Goal: Information Seeking & Learning: Check status

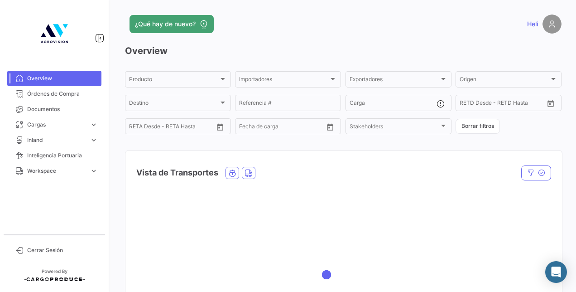
scroll to position [92, 0]
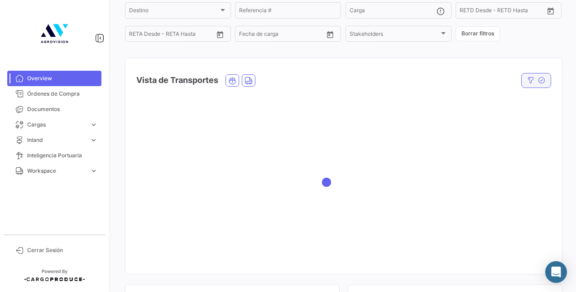
click at [527, 78] on icon "button" at bounding box center [530, 80] width 7 height 7
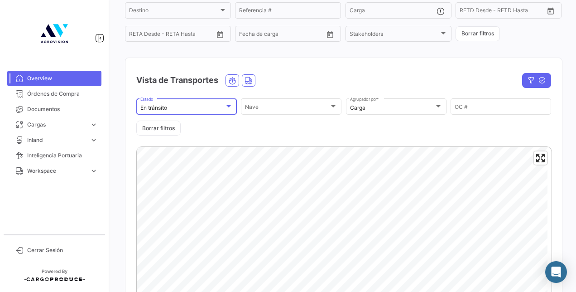
click at [228, 110] on div at bounding box center [229, 106] width 8 height 7
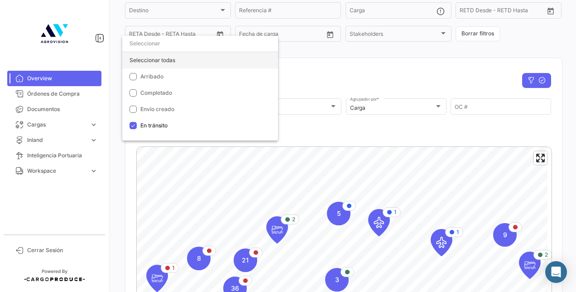
click at [130, 56] on div "Seleccionar todas" at bounding box center [200, 60] width 156 height 16
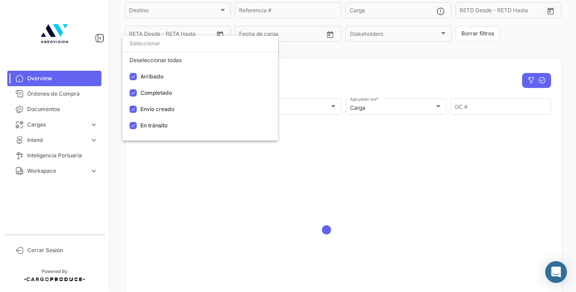
click at [371, 72] on div at bounding box center [288, 146] width 576 height 292
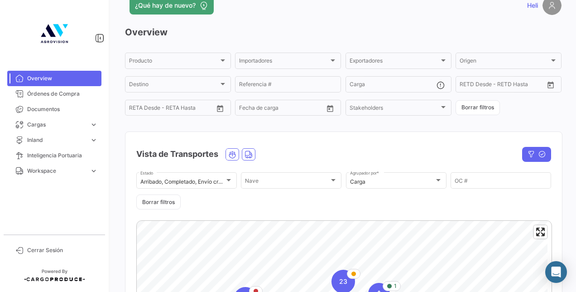
scroll to position [0, 0]
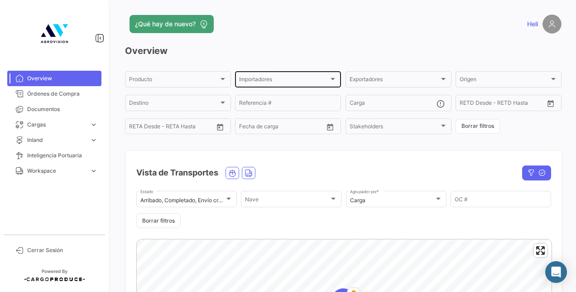
click at [331, 80] on div at bounding box center [333, 79] width 5 height 2
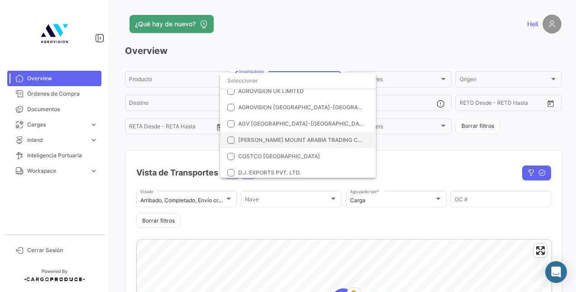
scroll to position [71, 0]
click at [209, 50] on div at bounding box center [288, 146] width 576 height 292
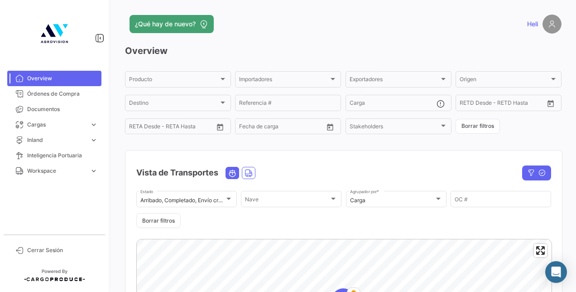
click at [230, 173] on icon "Ocean" at bounding box center [232, 173] width 8 height 8
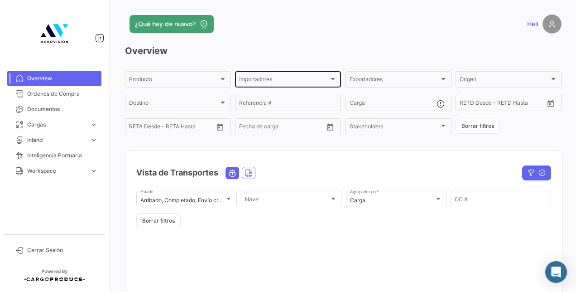
click at [329, 81] on div at bounding box center [333, 78] width 8 height 7
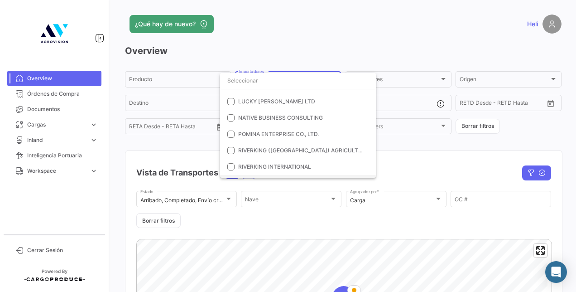
scroll to position [222, 0]
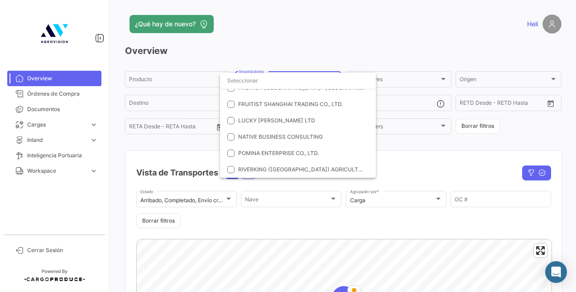
click at [205, 156] on div at bounding box center [288, 146] width 576 height 292
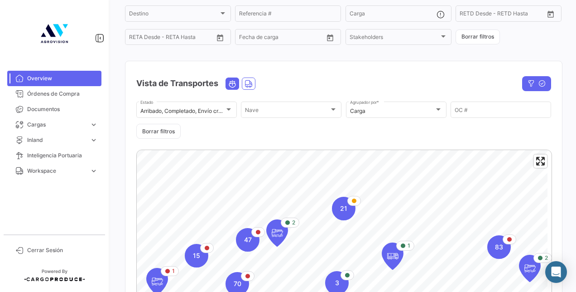
scroll to position [90, 0]
click at [311, 112] on div "Nave" at bounding box center [287, 110] width 84 height 6
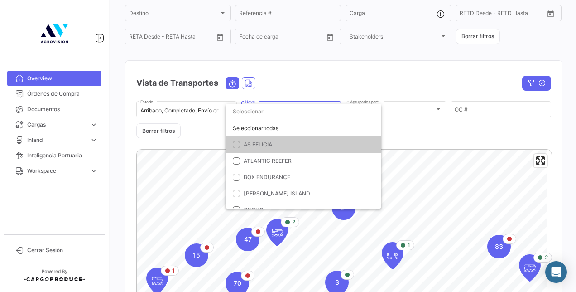
click at [324, 85] on div at bounding box center [288, 146] width 576 height 292
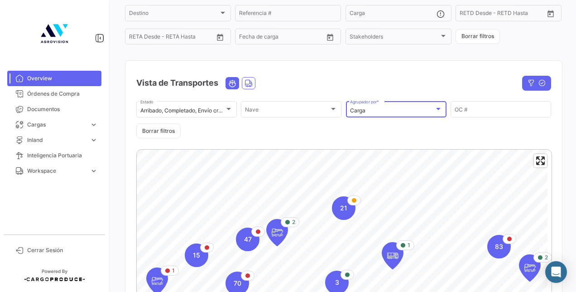
click at [412, 112] on div "Carga" at bounding box center [392, 110] width 84 height 6
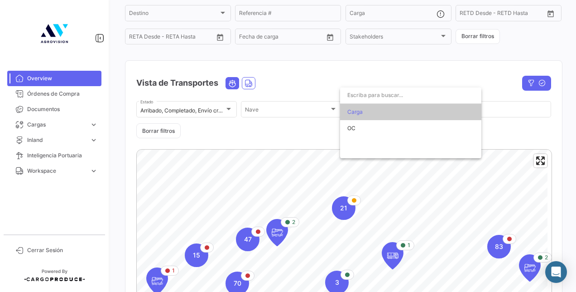
click at [527, 84] on div at bounding box center [288, 146] width 576 height 292
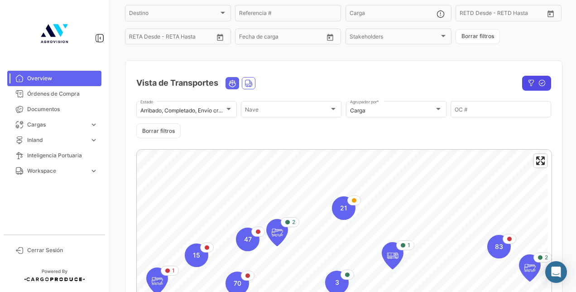
click at [528, 83] on icon "button" at bounding box center [531, 82] width 7 height 7
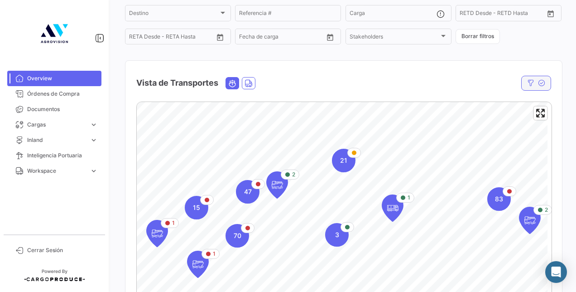
click at [527, 83] on icon "button" at bounding box center [530, 82] width 7 height 7
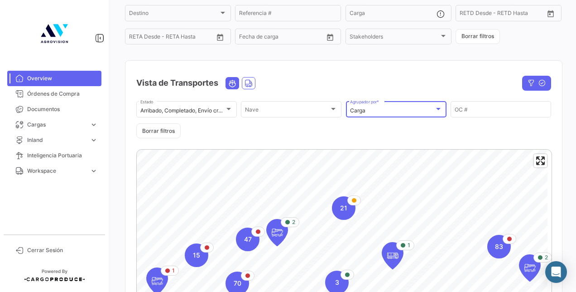
click at [416, 114] on div "Carga" at bounding box center [392, 110] width 84 height 6
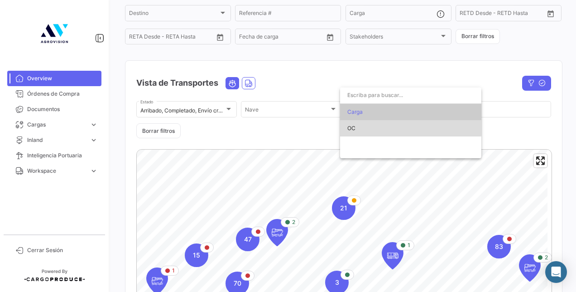
click at [395, 126] on span "OC" at bounding box center [411, 128] width 127 height 16
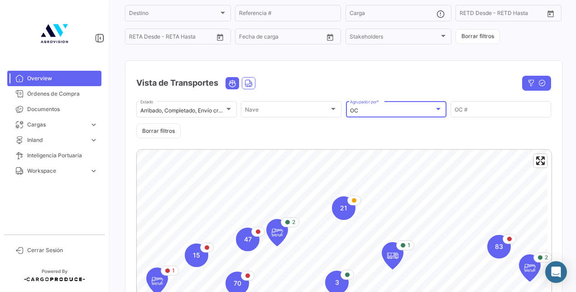
click at [418, 109] on div "OC" at bounding box center [392, 110] width 84 height 6
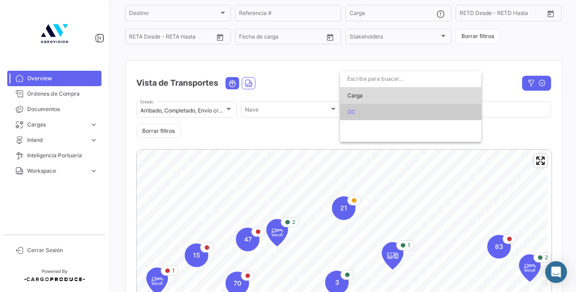
click at [383, 100] on span "Carga" at bounding box center [411, 95] width 127 height 16
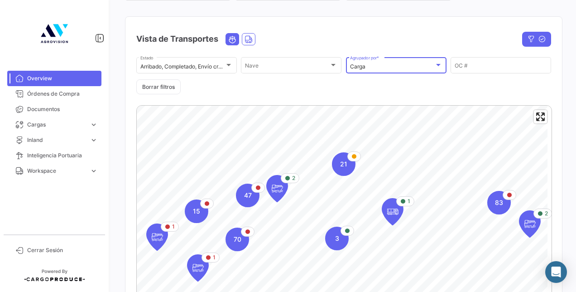
scroll to position [141, 0]
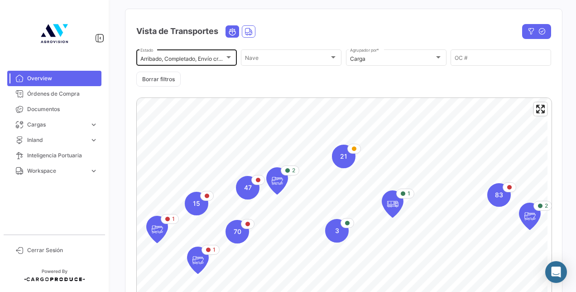
click at [221, 56] on div "Arribado, Completado, Envío creado, En [PERSON_NAME] Estado" at bounding box center [186, 57] width 92 height 18
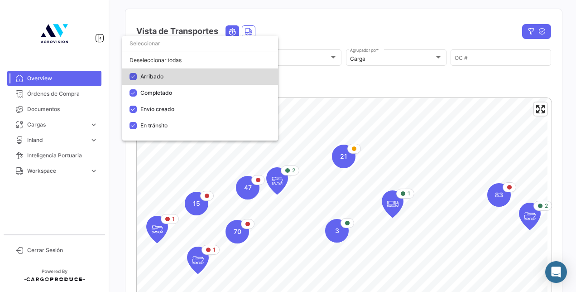
click at [133, 75] on mat-pseudo-checkbox at bounding box center [133, 76] width 7 height 7
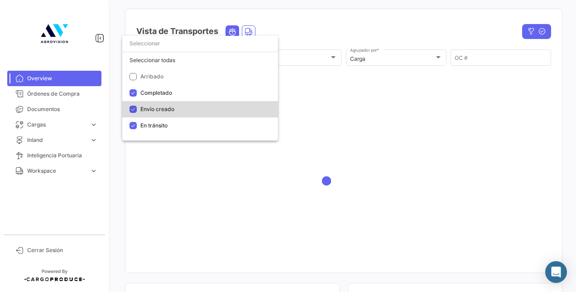
click at [134, 111] on mat-pseudo-checkbox at bounding box center [133, 109] width 7 height 7
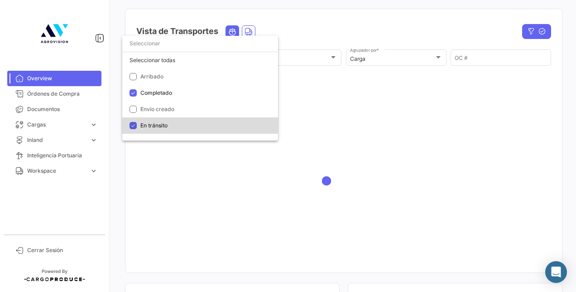
click at [134, 123] on mat-pseudo-checkbox at bounding box center [133, 125] width 7 height 7
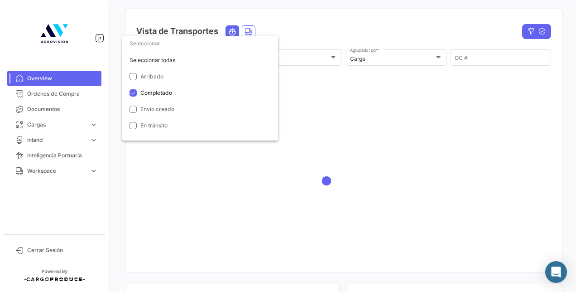
click at [340, 75] on div at bounding box center [288, 146] width 576 height 292
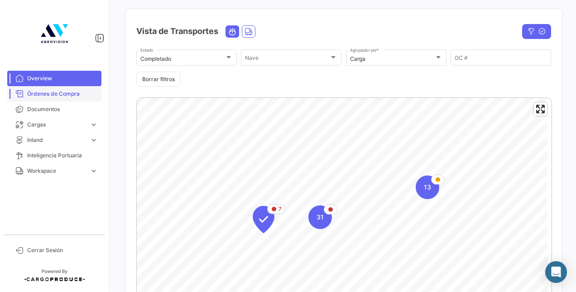
click at [43, 88] on link "Órdenes de Compra" at bounding box center [54, 93] width 94 height 15
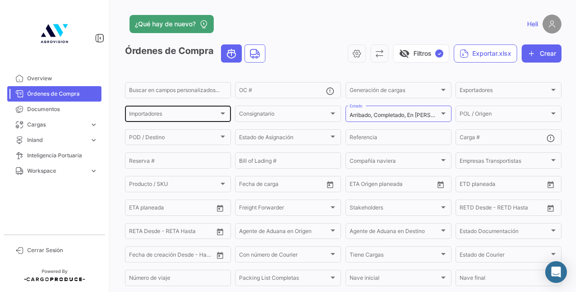
click at [205, 111] on div "Importadores Importadores" at bounding box center [178, 113] width 98 height 18
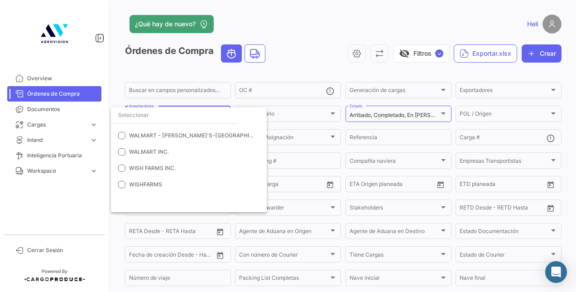
scroll to position [618, 0]
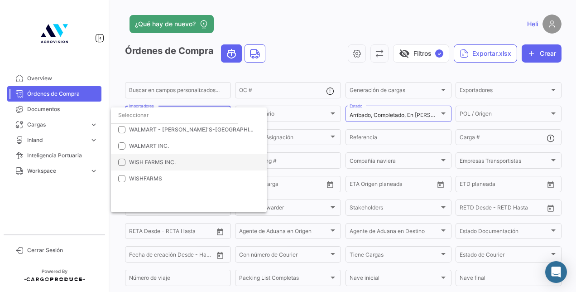
click at [122, 162] on mat-pseudo-checkbox at bounding box center [121, 162] width 7 height 7
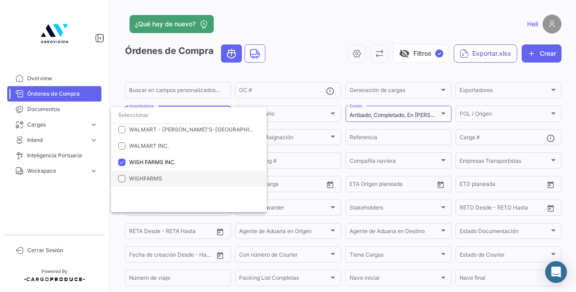
click at [122, 180] on mat-pseudo-checkbox at bounding box center [121, 178] width 7 height 7
click at [116, 91] on div at bounding box center [288, 146] width 576 height 292
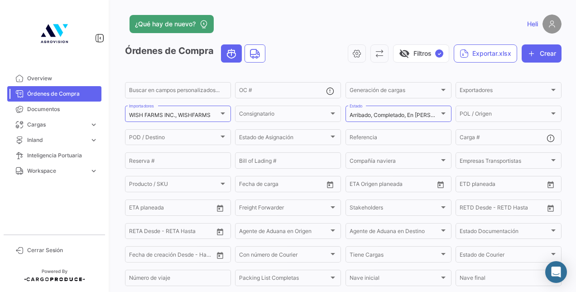
scroll to position [161, 0]
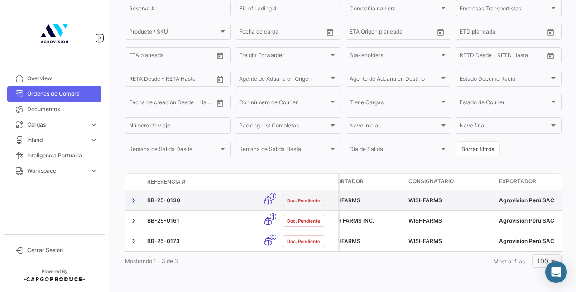
click at [134, 196] on link at bounding box center [133, 200] width 9 height 9
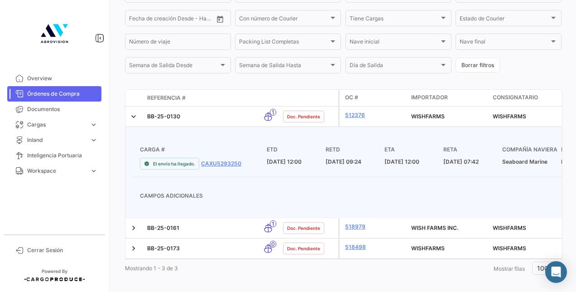
scroll to position [237, 0]
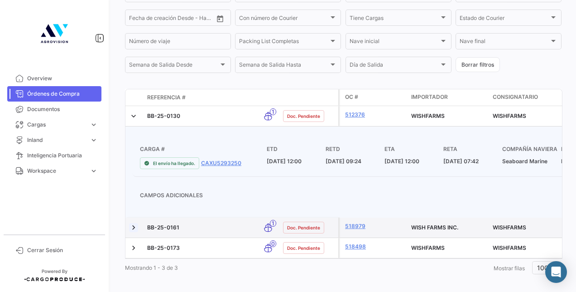
click at [134, 230] on link at bounding box center [133, 227] width 9 height 9
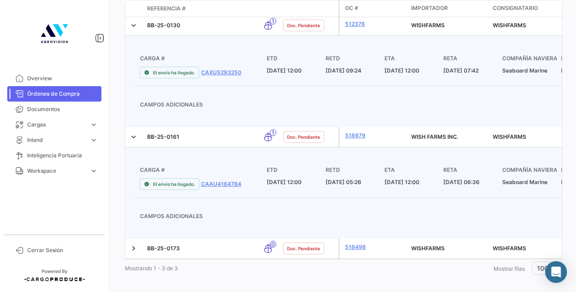
scroll to position [340, 0]
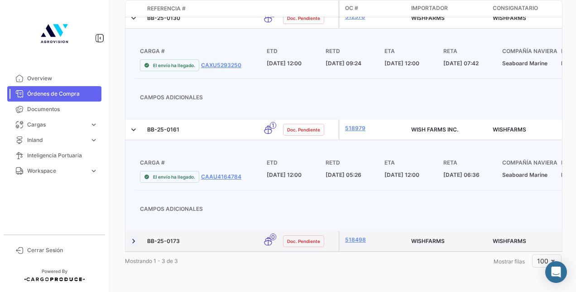
click at [133, 237] on link at bounding box center [133, 241] width 9 height 9
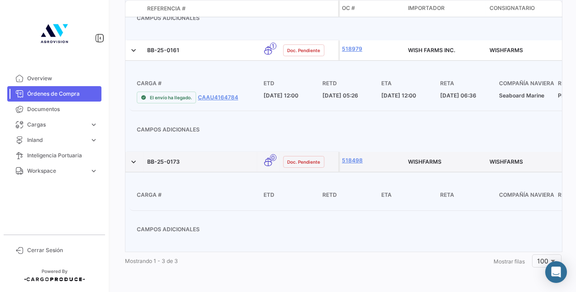
scroll to position [0, 3]
click at [357, 156] on link "518498" at bounding box center [372, 160] width 59 height 8
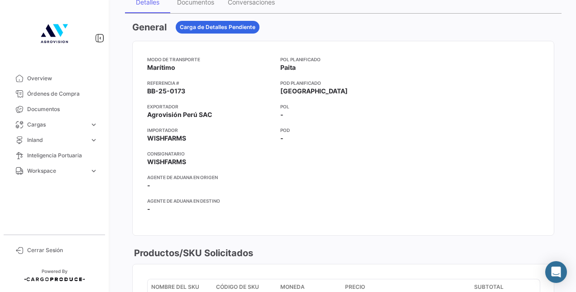
scroll to position [120, 0]
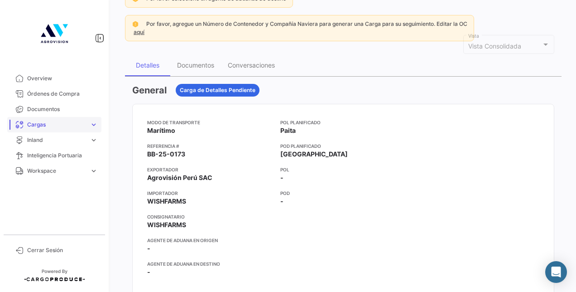
click at [54, 126] on span "Cargas" at bounding box center [56, 125] width 59 height 8
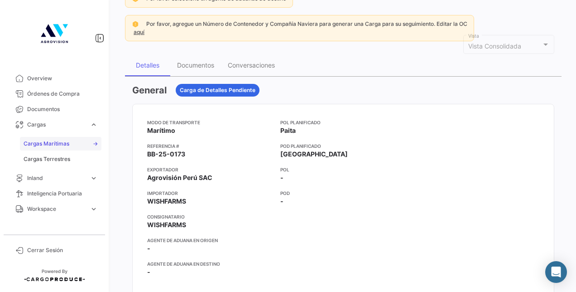
click at [54, 141] on span "Cargas Marítimas" at bounding box center [47, 144] width 46 height 8
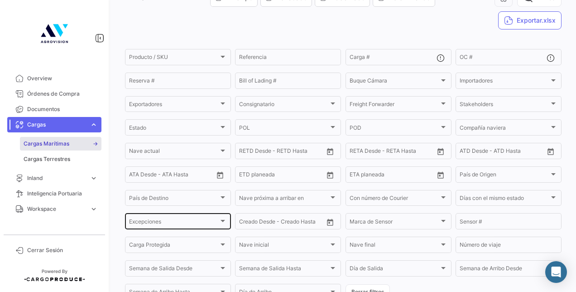
scroll to position [55, 0]
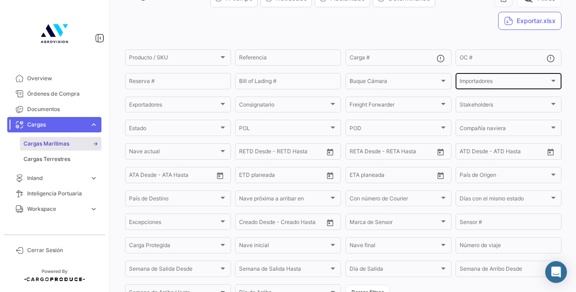
click at [514, 80] on div "Importadores" at bounding box center [505, 82] width 90 height 6
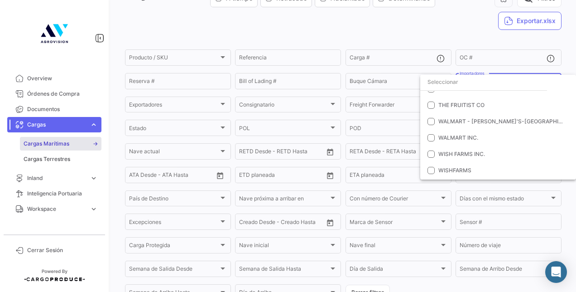
scroll to position [547, 0]
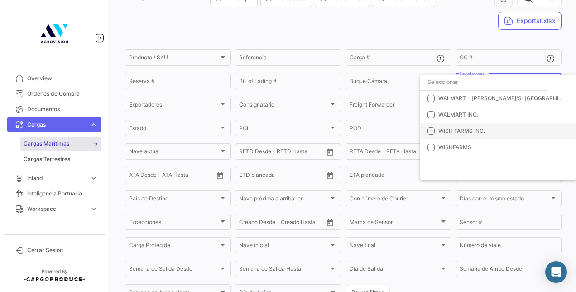
click at [435, 129] on mat-option "WISH FARMS INC." at bounding box center [498, 131] width 156 height 16
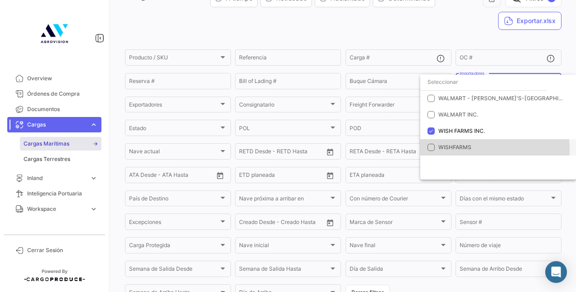
click at [431, 150] on mat-option "WISHFARMS" at bounding box center [498, 147] width 156 height 16
click at [430, 146] on mat-pseudo-checkbox at bounding box center [431, 147] width 7 height 7
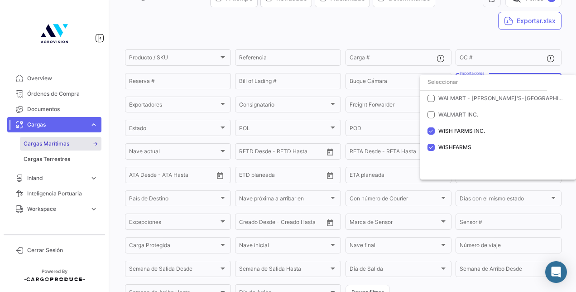
click at [295, 36] on div at bounding box center [288, 146] width 576 height 292
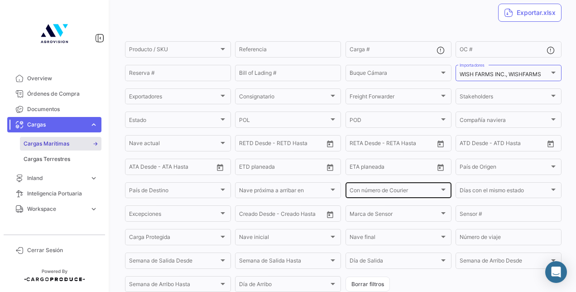
scroll to position [43, 0]
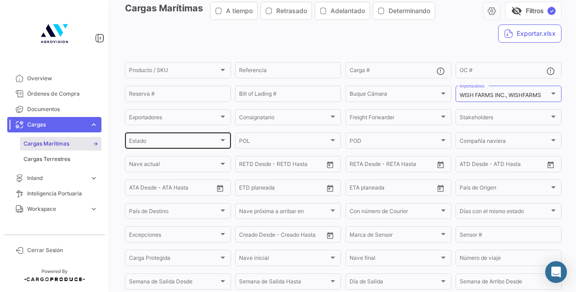
click at [222, 138] on div at bounding box center [223, 140] width 8 height 7
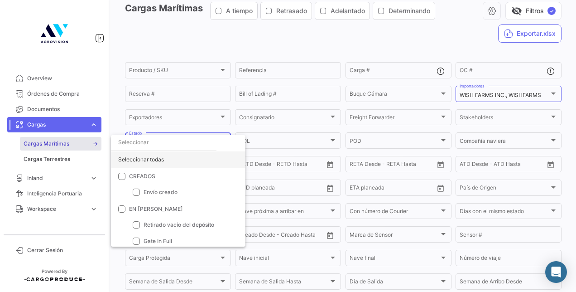
click at [112, 159] on div "Seleccionar todas" at bounding box center [178, 159] width 135 height 16
checkbox input "true"
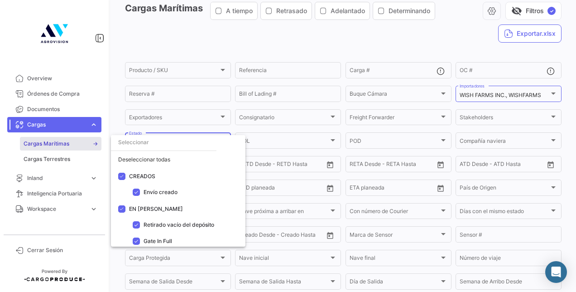
click at [234, 41] on div at bounding box center [288, 146] width 576 height 292
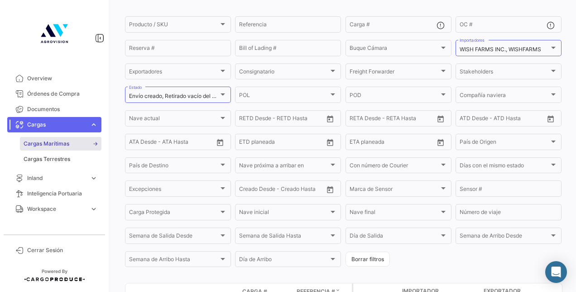
scroll to position [195, 0]
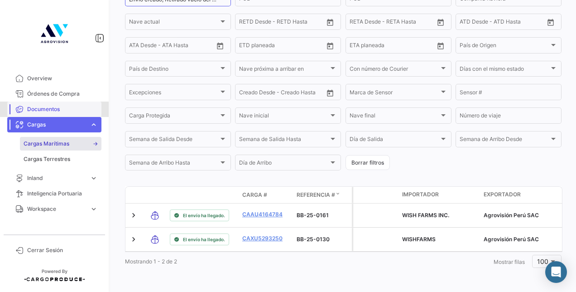
click at [65, 109] on span "Documentos" at bounding box center [62, 109] width 71 height 8
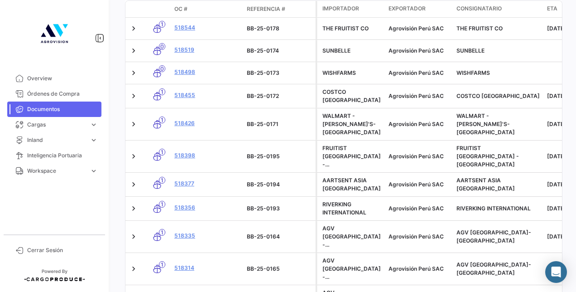
scroll to position [215, 0]
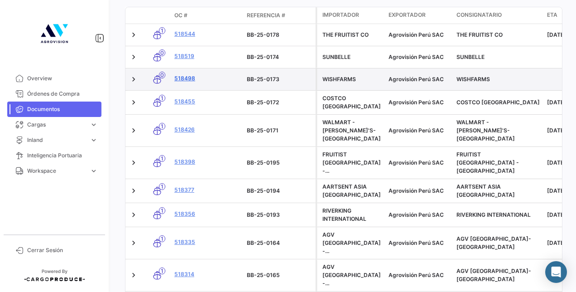
click at [188, 77] on link "518498" at bounding box center [206, 78] width 65 height 8
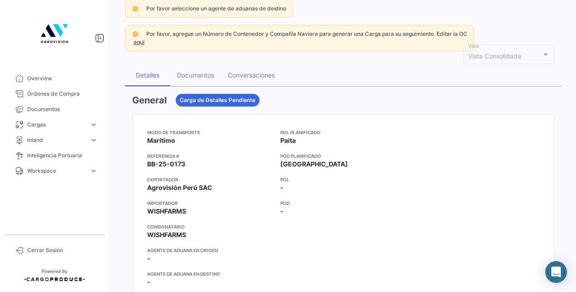
scroll to position [110, 0]
click at [167, 162] on span "BB-25-0173" at bounding box center [166, 163] width 38 height 9
copy span "BB-25-0173"
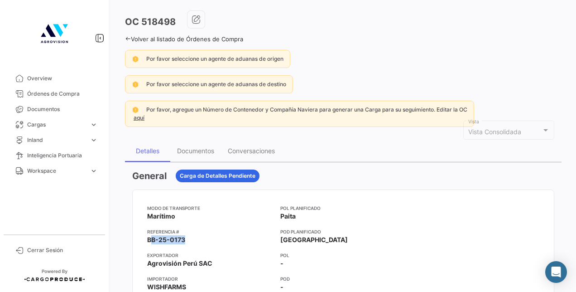
scroll to position [0, 0]
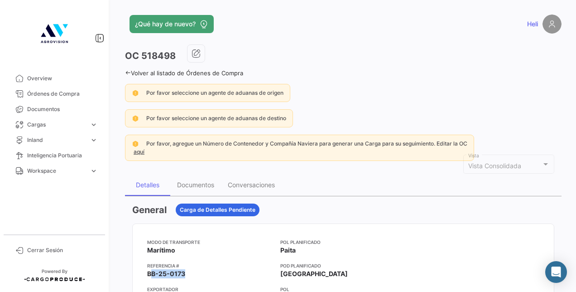
drag, startPoint x: 141, startPoint y: 57, endPoint x: 173, endPoint y: 56, distance: 31.7
click at [173, 56] on h3 "OC 518498" at bounding box center [150, 55] width 51 height 13
copy h3 "518498"
